Goal: Transaction & Acquisition: Purchase product/service

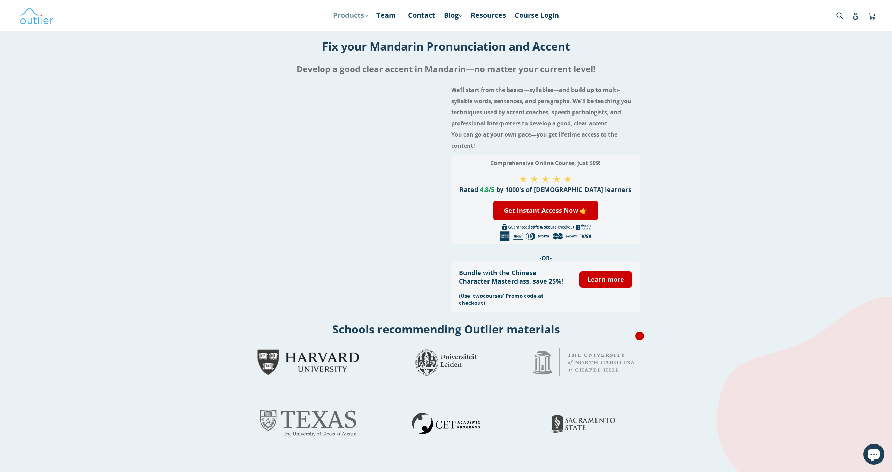
click at [348, 18] on link "Products .cls-1{fill:#231f20} expand" at bounding box center [349, 15] width 41 height 13
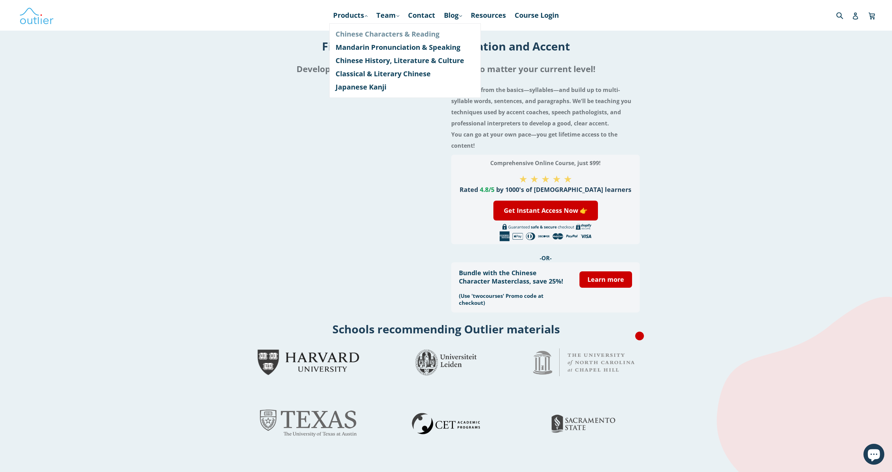
click at [368, 36] on link "Chinese Characters & Reading" at bounding box center [404, 34] width 139 height 13
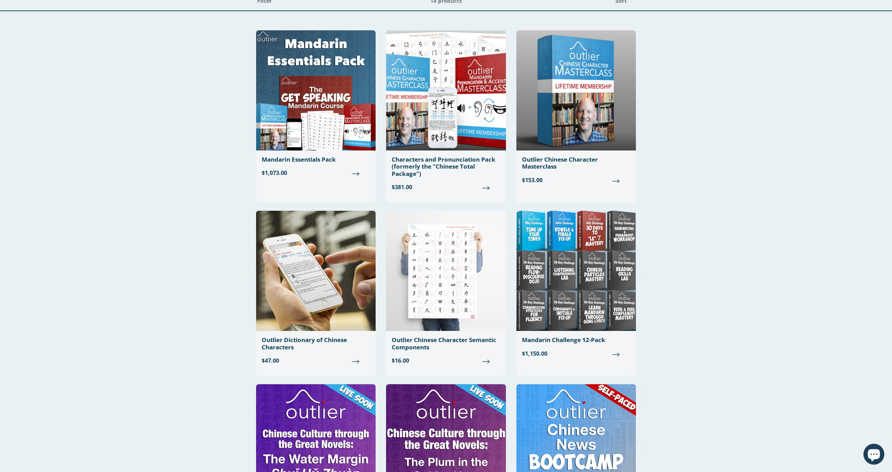
scroll to position [36, 0]
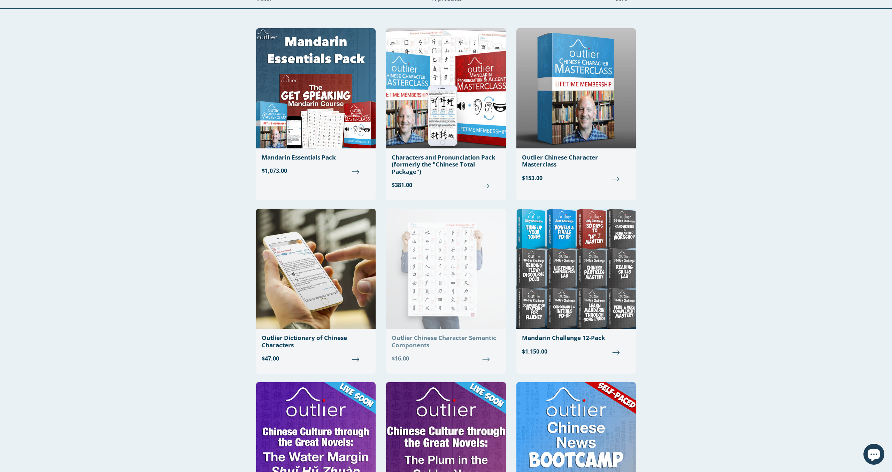
click at [434, 248] on img at bounding box center [445, 269] width 119 height 120
